Goal: Information Seeking & Learning: Learn about a topic

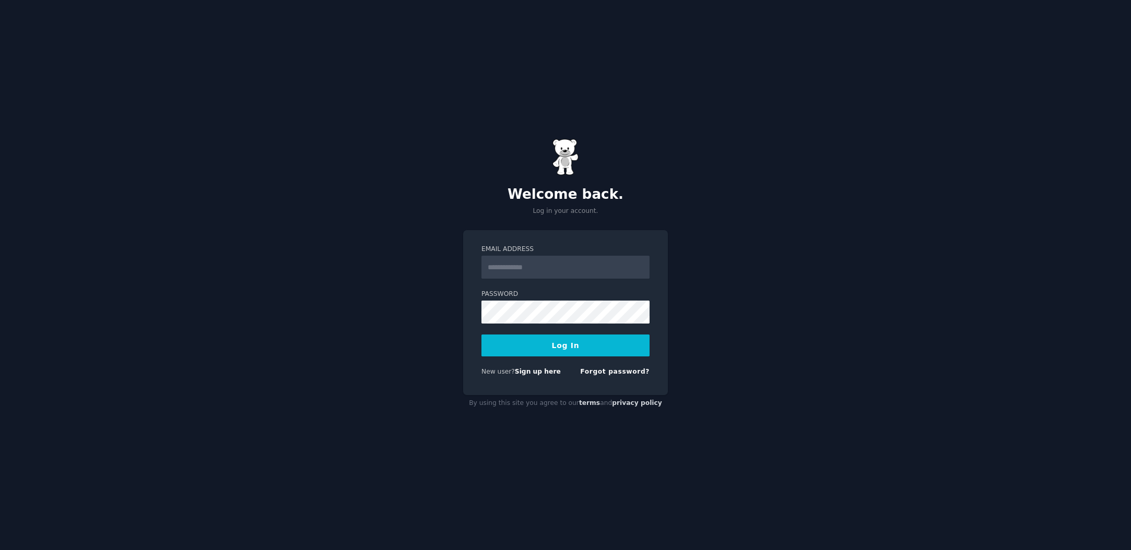
click at [481, 279] on nordpass-icon at bounding box center [481, 279] width 0 height 0
click at [0, 550] on nordpass-autofill-portal at bounding box center [0, 550] width 0 height 0
type input "**********"
click at [542, 339] on button "Log In" at bounding box center [565, 346] width 168 height 22
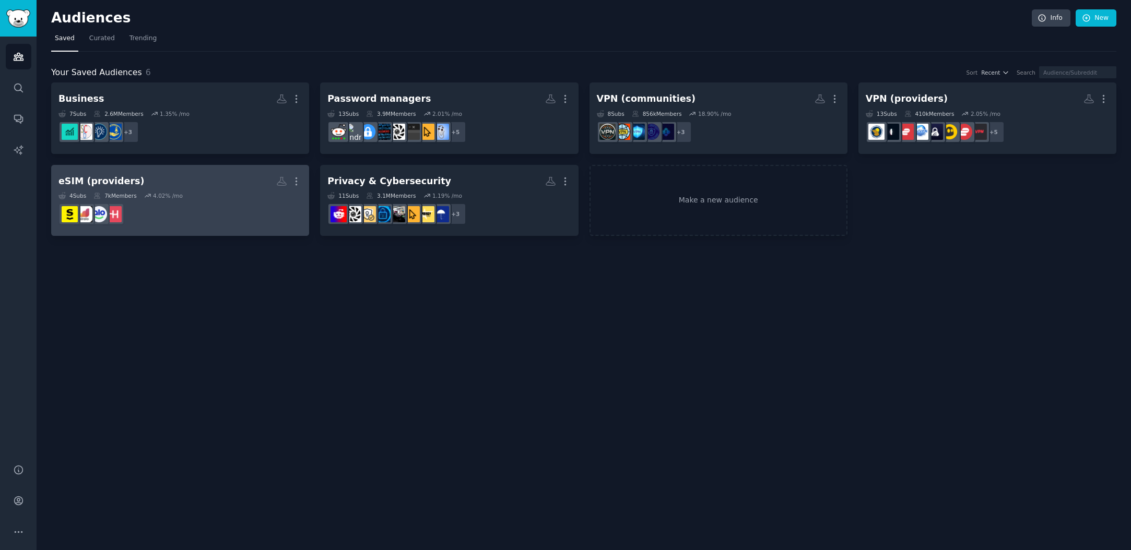
click at [212, 183] on h2 "eSIM (providers) More" at bounding box center [179, 181] width 243 height 18
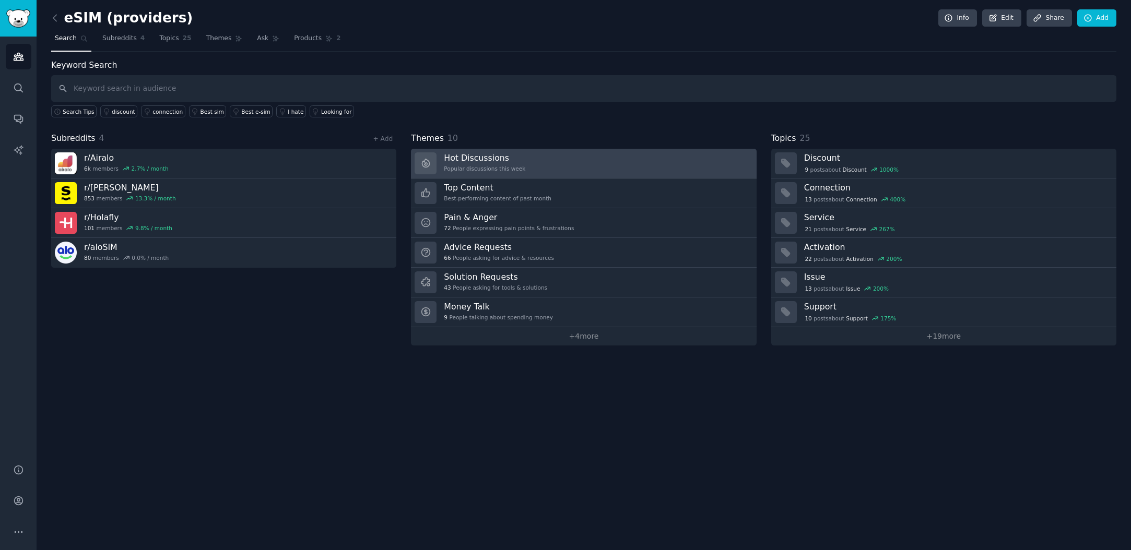
click at [467, 169] on div "Popular discussions this week" at bounding box center [484, 168] width 81 height 7
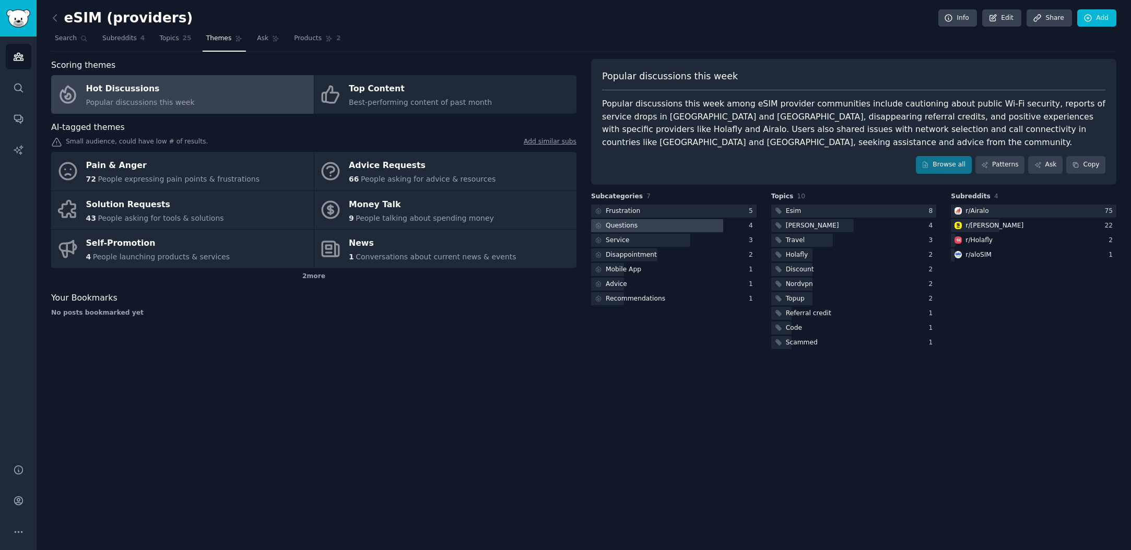
click at [658, 227] on div at bounding box center [657, 225] width 132 height 13
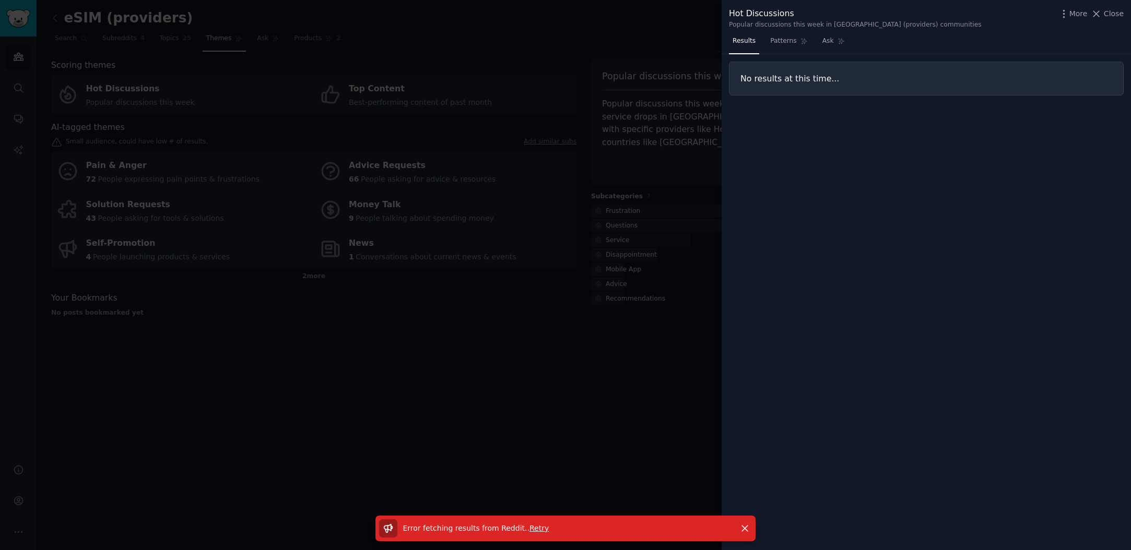
click at [658, 227] on div at bounding box center [565, 275] width 1131 height 550
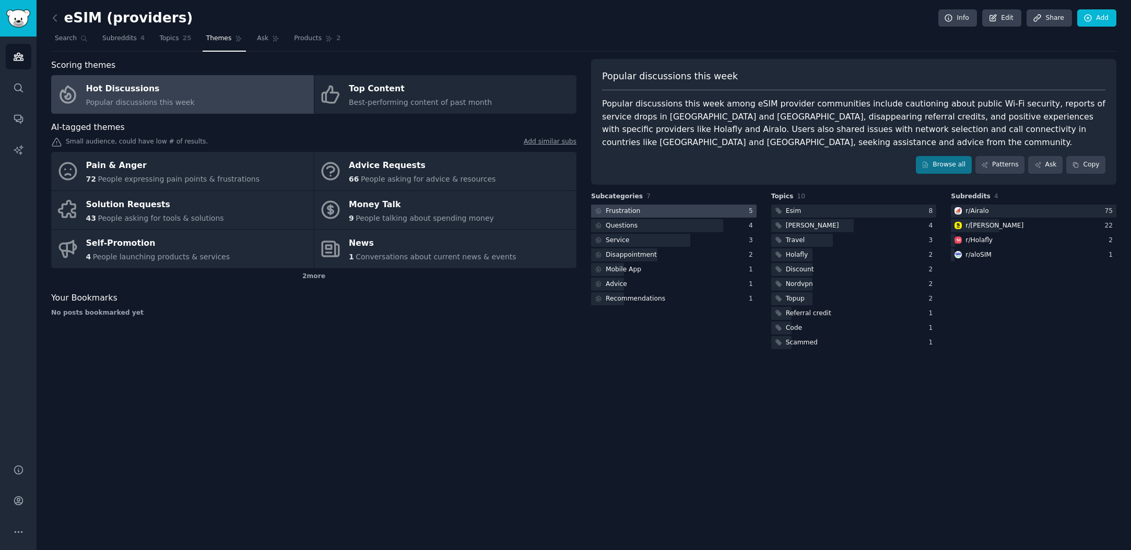
click at [655, 210] on div at bounding box center [673, 211] width 165 height 13
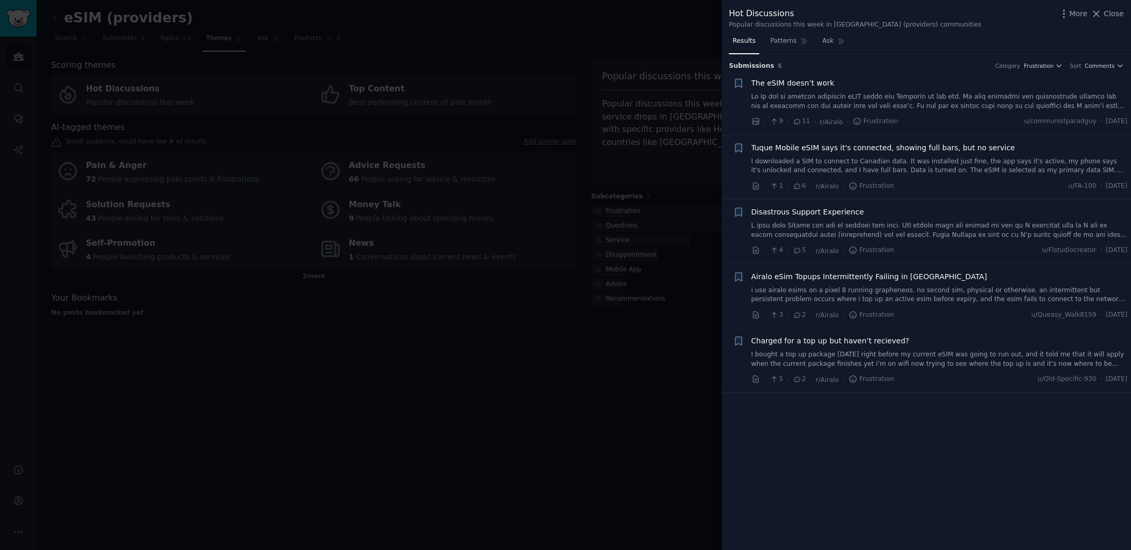
click at [800, 118] on icon at bounding box center [796, 121] width 9 height 7
click at [798, 126] on div "· 9 · 11 · r/Airalo · Frustration" at bounding box center [824, 121] width 147 height 11
click at [800, 123] on icon at bounding box center [796, 121] width 9 height 7
click at [821, 82] on span "The eSIM doesn’t work" at bounding box center [792, 83] width 83 height 11
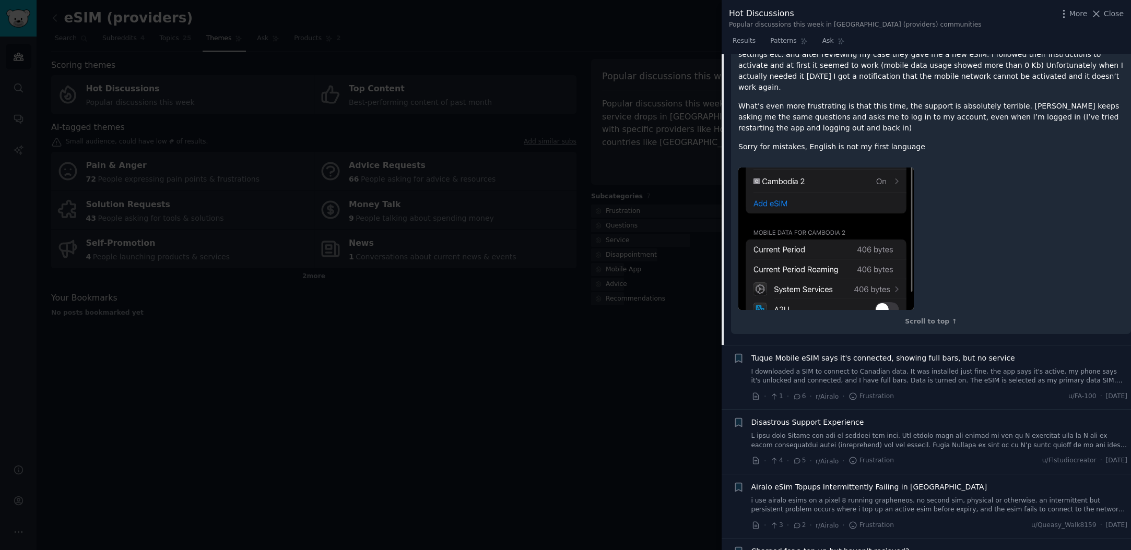
scroll to position [231, 0]
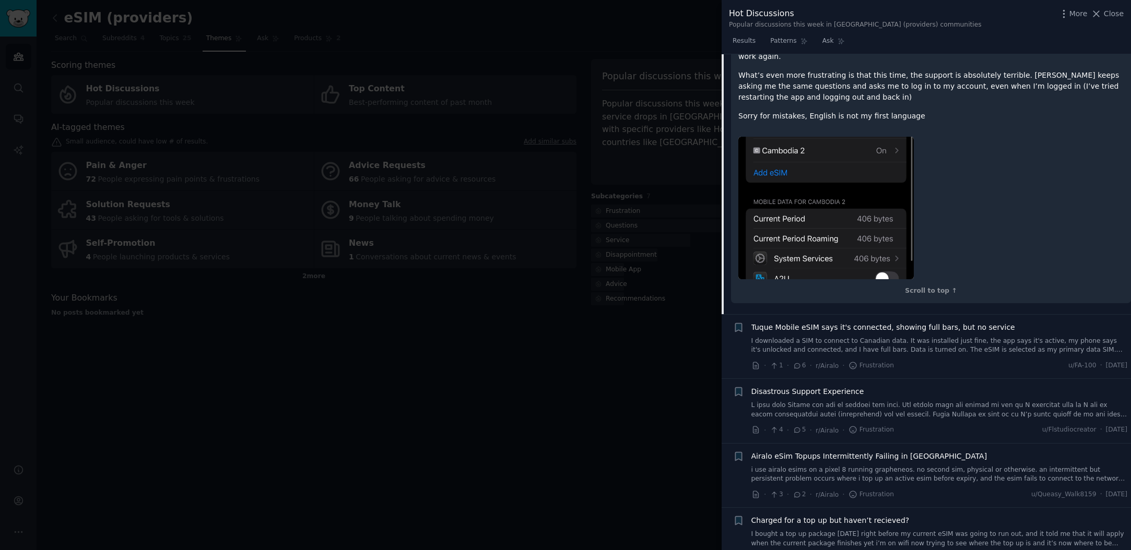
click at [625, 289] on div at bounding box center [565, 275] width 1131 height 550
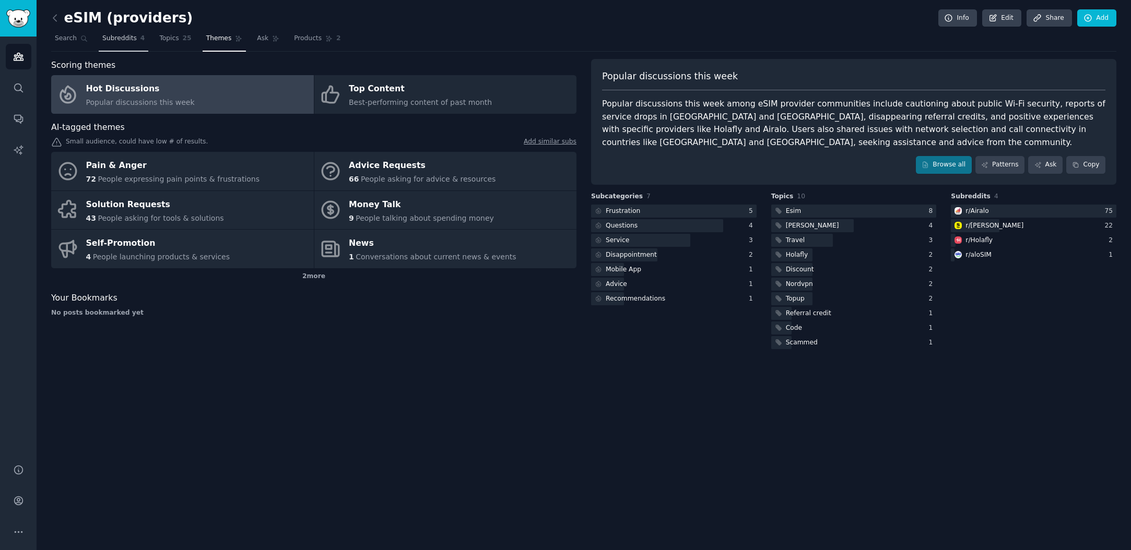
click at [124, 37] on span "Subreddits" at bounding box center [119, 38] width 34 height 9
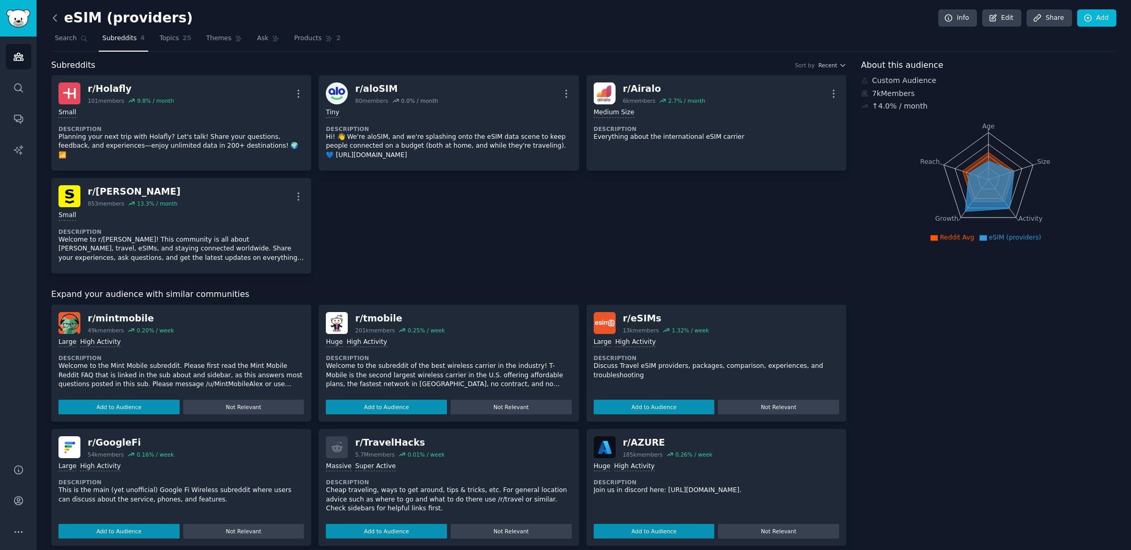
click at [56, 19] on icon at bounding box center [55, 18] width 11 height 11
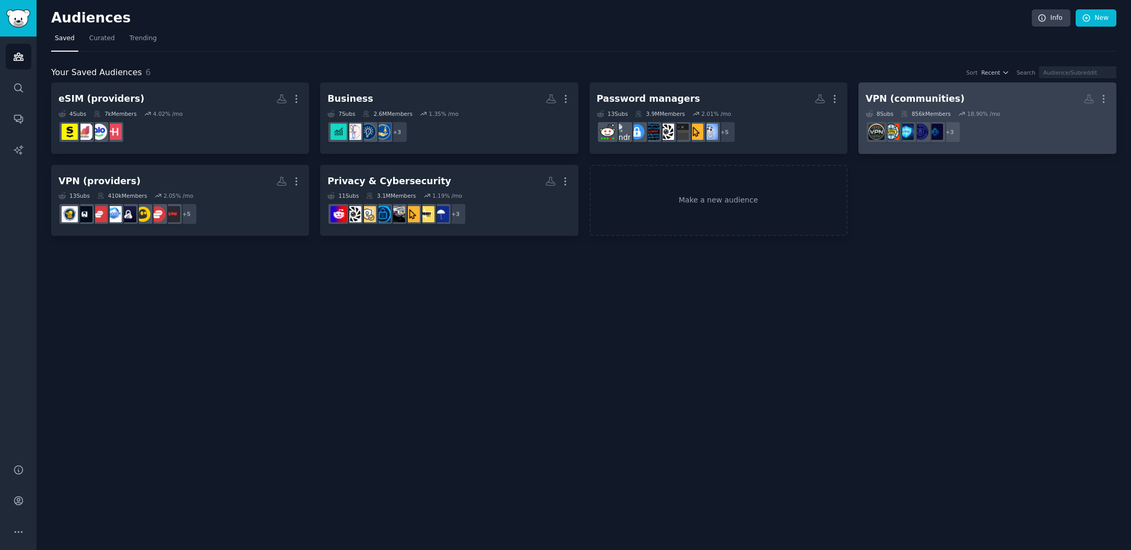
click at [885, 108] on h2 "VPN (communities) More" at bounding box center [986, 99] width 243 height 18
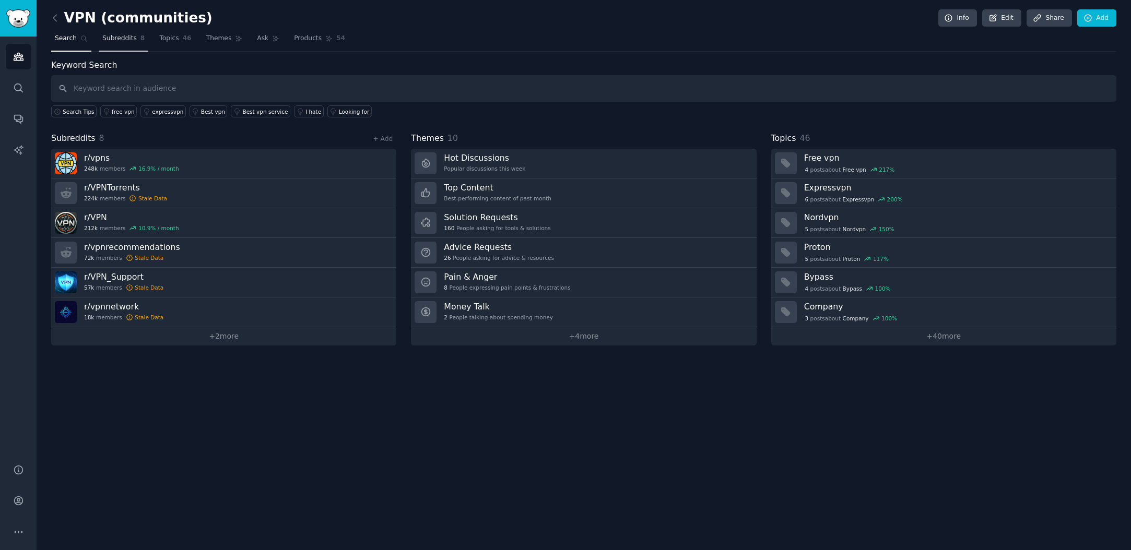
click at [128, 34] on span "Subreddits" at bounding box center [119, 38] width 34 height 9
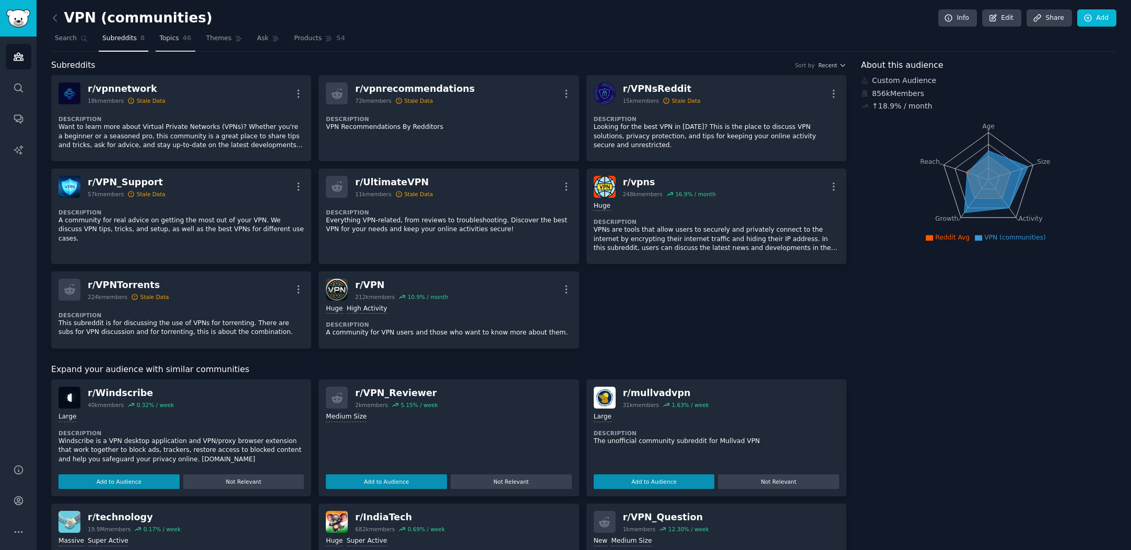
click at [173, 42] on span "Topics" at bounding box center [168, 38] width 19 height 9
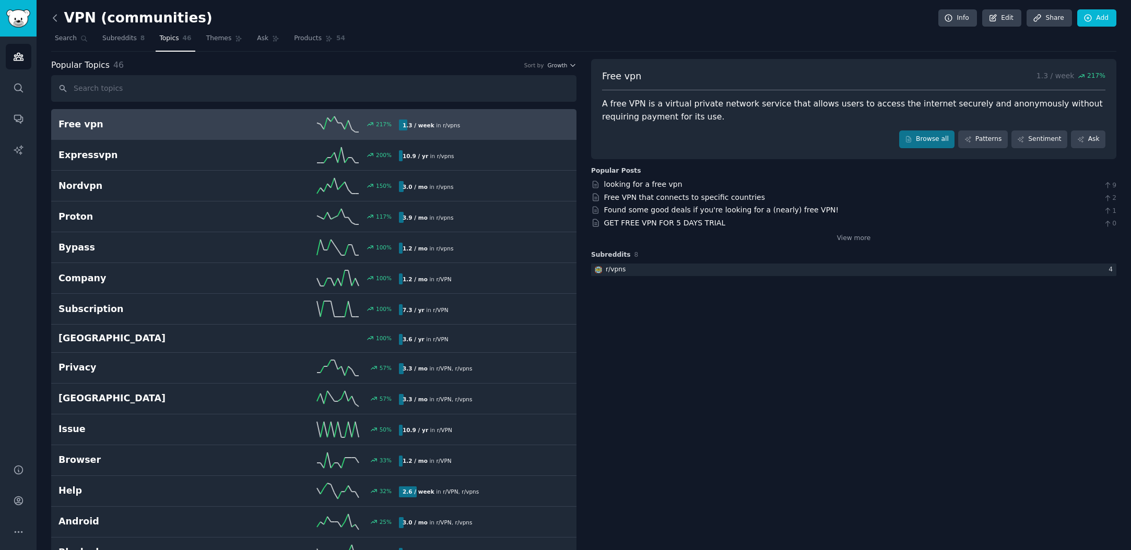
click at [55, 14] on icon at bounding box center [55, 18] width 11 height 11
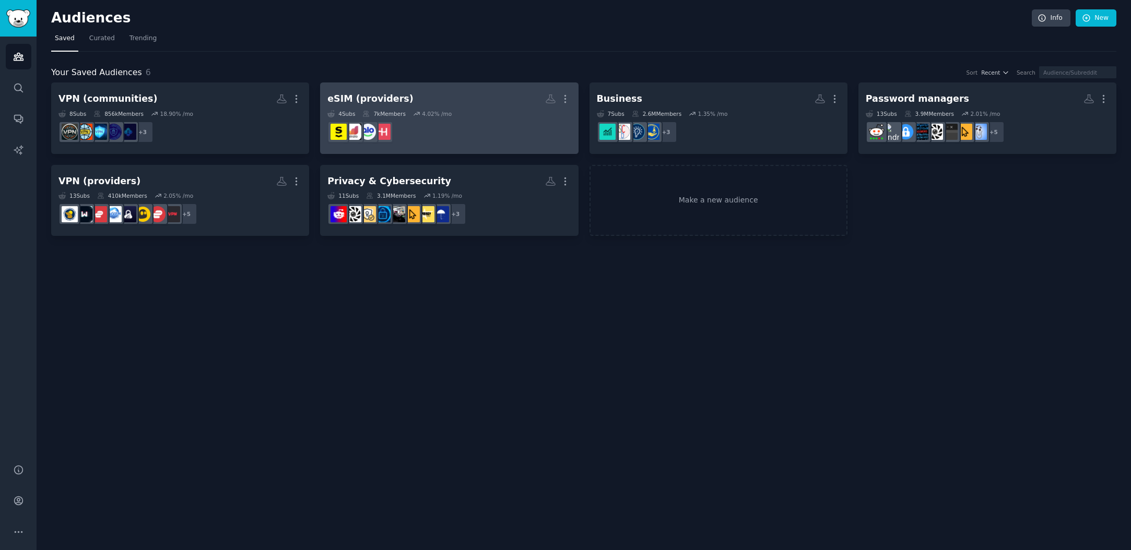
click at [370, 118] on dd at bounding box center [448, 131] width 243 height 29
